Goal: Information Seeking & Learning: Learn about a topic

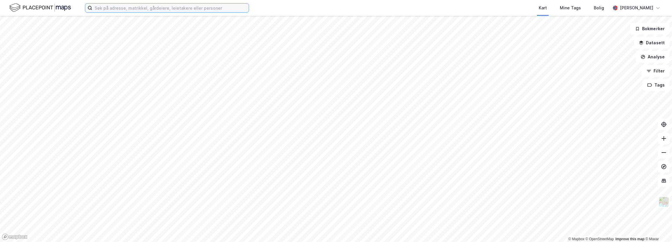
click at [98, 8] on input at bounding box center [170, 8] width 156 height 9
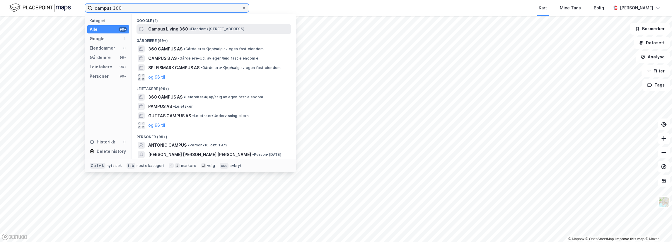
type input "campus 360"
click at [207, 29] on span "• Eiendom • [STREET_ADDRESS]" at bounding box center [216, 29] width 55 height 5
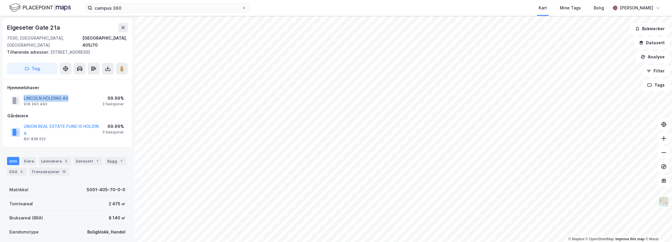
drag, startPoint x: 76, startPoint y: 92, endPoint x: 24, endPoint y: 89, distance: 52.5
click at [24, 93] on div "LINCOLN HOLDING AS 918 345 493 99.99% 3 Seksjoner" at bounding box center [67, 100] width 120 height 14
click at [0, 0] on button "UNION REAL ESTATE FUND III HOLDIN A" at bounding box center [0, 0] width 0 height 0
drag, startPoint x: 74, startPoint y: 91, endPoint x: 24, endPoint y: 91, distance: 50.1
click at [24, 93] on div "LINCOLN HOLDING AS 918 345 493 99.99% 3 Seksjoner" at bounding box center [67, 100] width 120 height 14
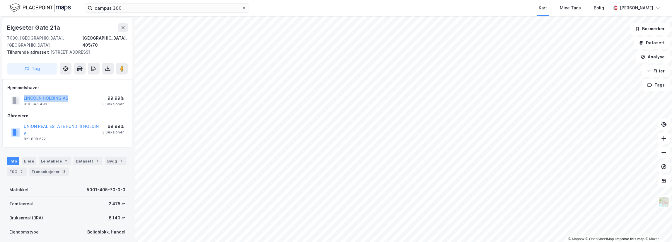
copy button "LINCOLN HOLDING AS"
